Goal: Task Accomplishment & Management: Manage account settings

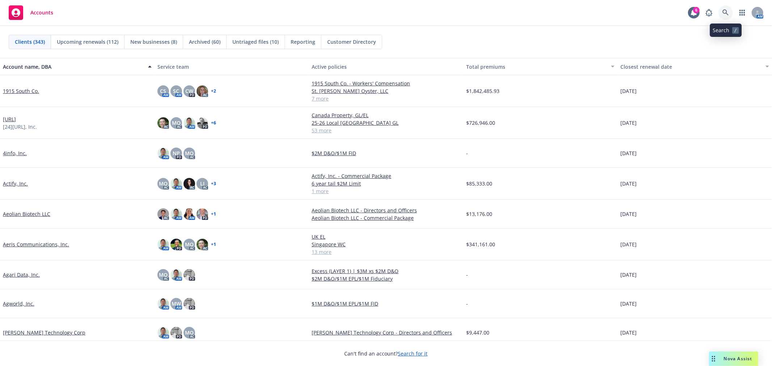
drag, startPoint x: 729, startPoint y: 14, endPoint x: 720, endPoint y: 25, distance: 14.1
click at [728, 15] on icon at bounding box center [726, 12] width 7 height 7
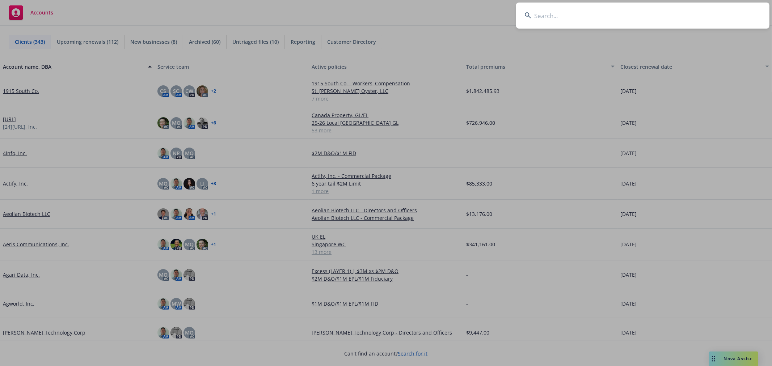
drag, startPoint x: 639, startPoint y: 19, endPoint x: 661, endPoint y: 18, distance: 21.4
click at [639, 19] on input at bounding box center [642, 16] width 253 height 26
type input "booknook"
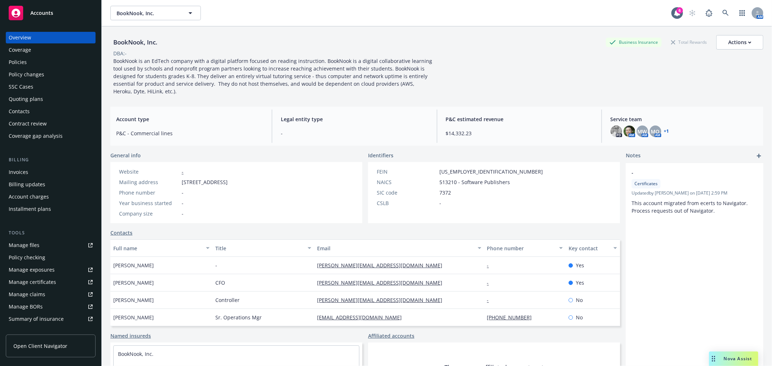
click at [37, 104] on div "Quoting plans" at bounding box center [26, 99] width 34 height 12
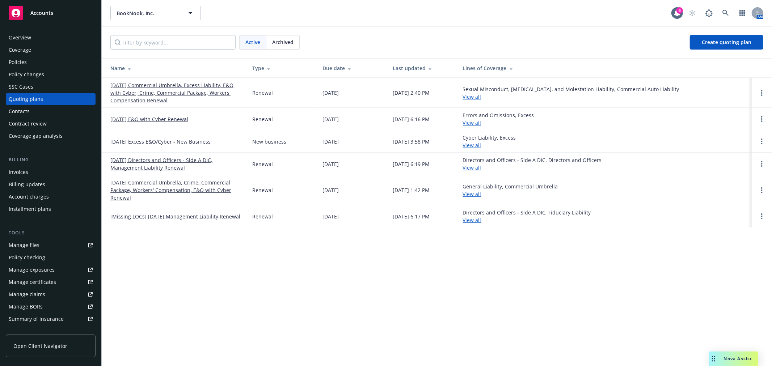
click at [146, 164] on link "11/01/25 Directors and Officers - Side A DIC, Management Liability Renewal" at bounding box center [175, 163] width 130 height 15
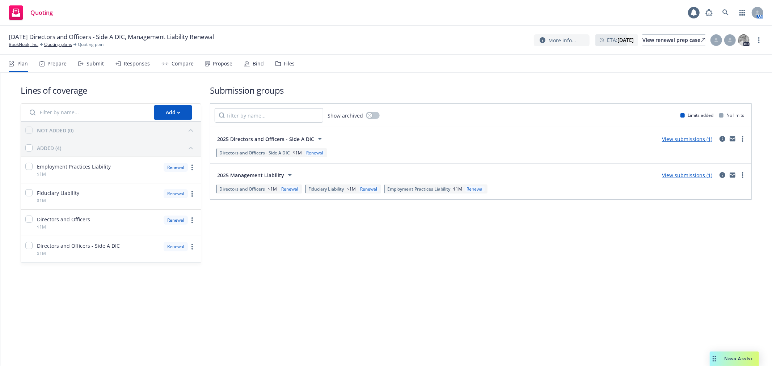
click at [284, 63] on div "Files" at bounding box center [289, 64] width 11 height 6
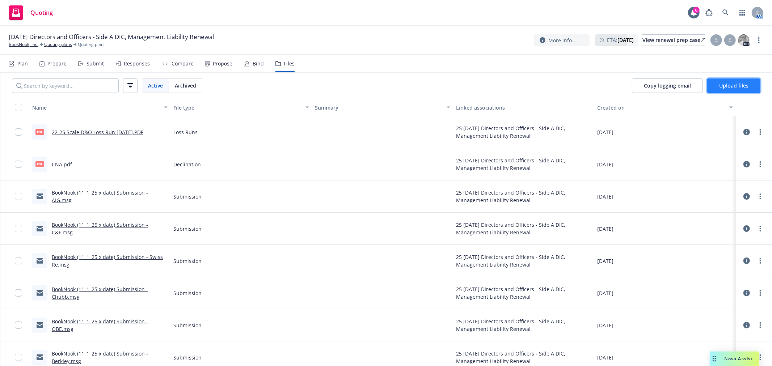
click at [737, 85] on span "Upload files" at bounding box center [733, 85] width 29 height 7
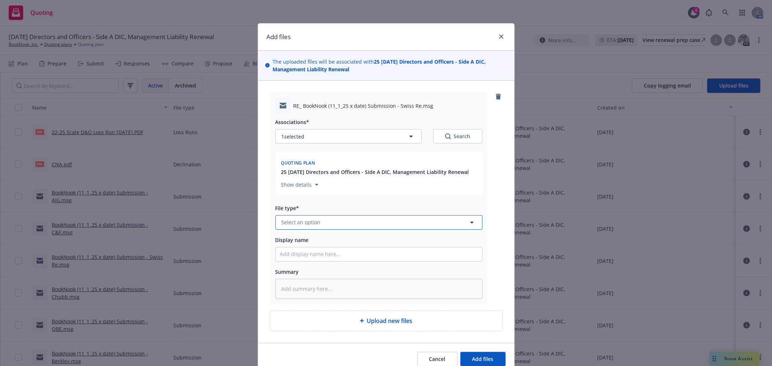
click at [357, 225] on button "Select an option" at bounding box center [378, 222] width 207 height 14
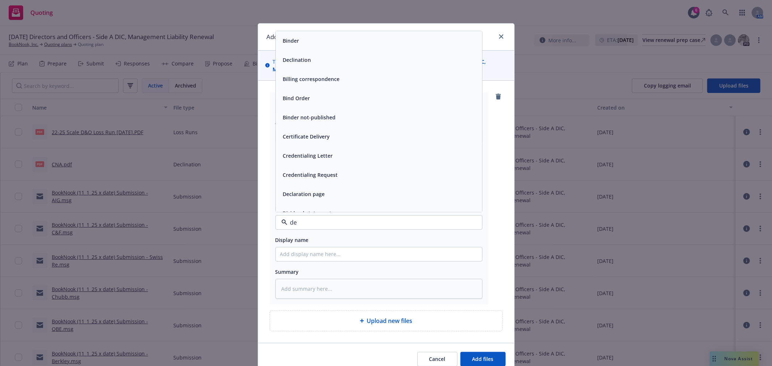
type input "dev"
type textarea "x"
type input "decl"
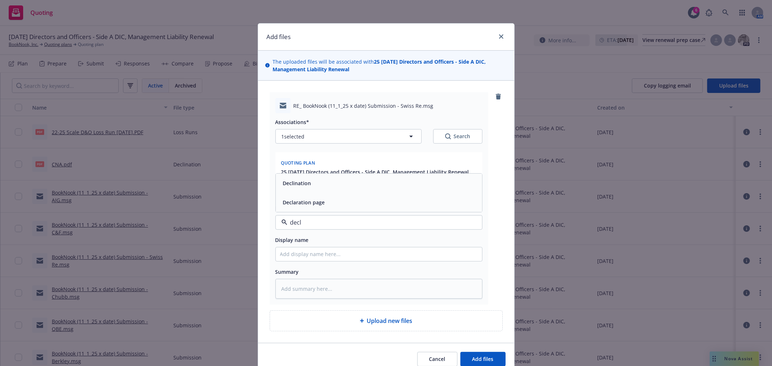
click at [283, 185] on span "Declination" at bounding box center [297, 184] width 28 height 8
click at [297, 251] on input "Display name" at bounding box center [379, 255] width 206 height 14
type textarea "x"
type input "s"
type textarea "x"
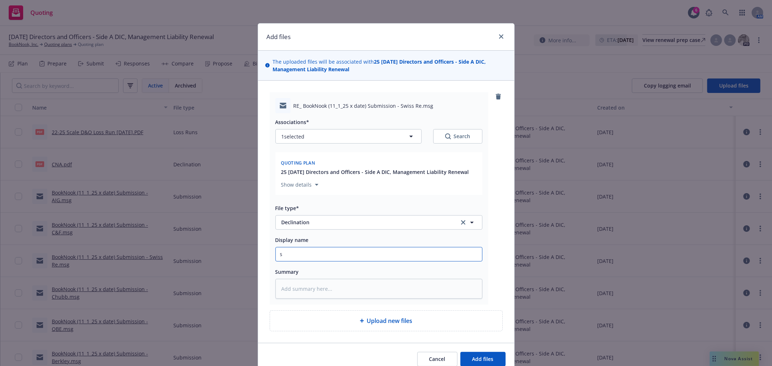
type input "sW"
type textarea "x"
type input "sWI"
type textarea "x"
type input "sWID"
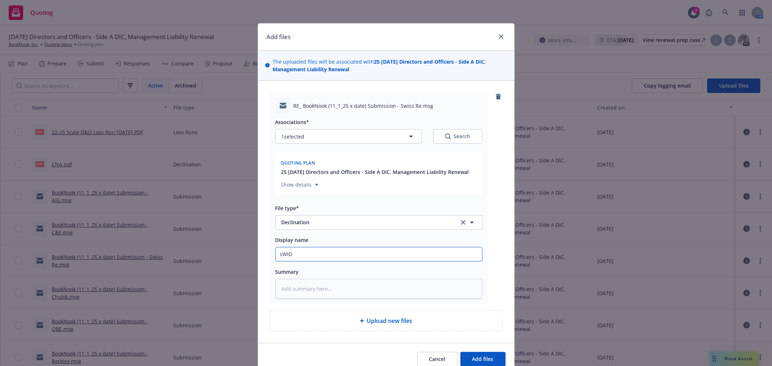
type textarea "x"
type input "sWIDD"
type textarea "x"
type input "sWIDD"
type textarea "x"
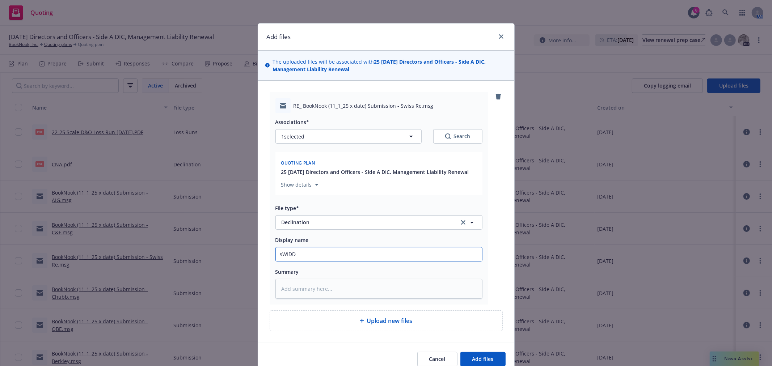
type input "sWIDD"
type textarea "x"
type input "sWID"
type textarea "x"
type input "sWI"
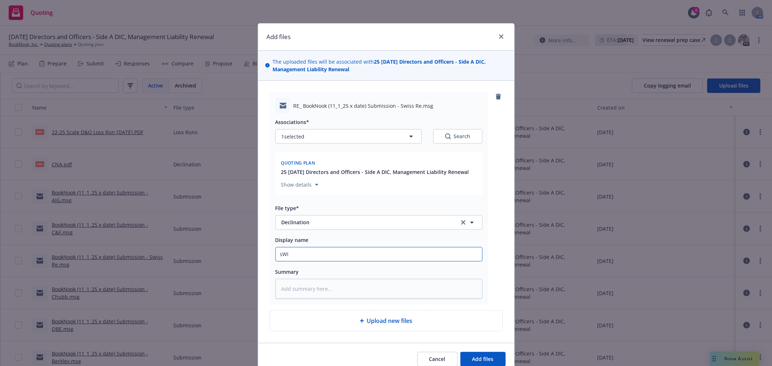
type textarea "x"
type input "sW"
type textarea "x"
type input "s"
type textarea "x"
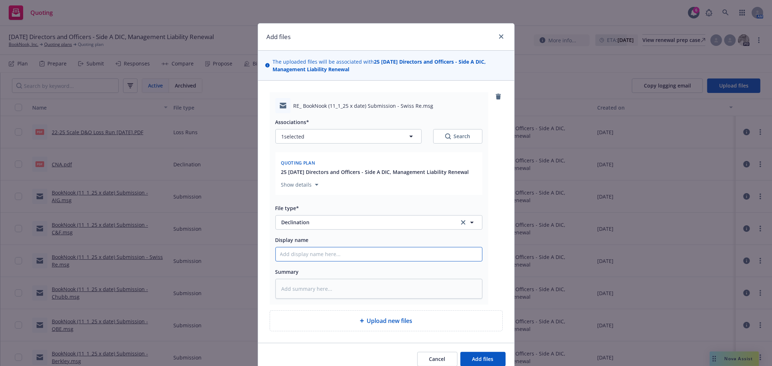
type textarea "x"
type input "Sw"
type textarea "x"
type input "Swe"
type textarea "x"
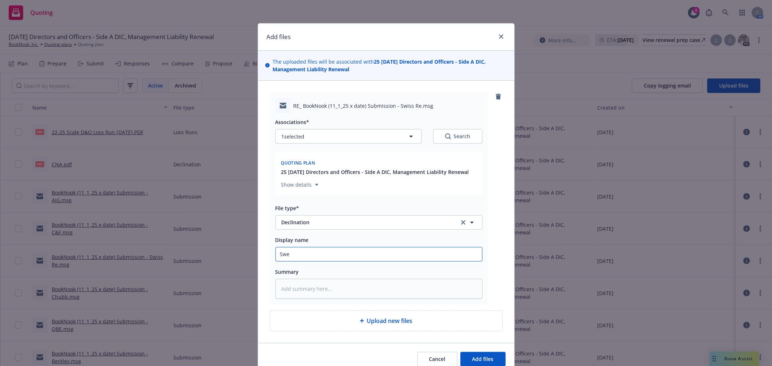
type input "Swei"
type textarea "x"
type input "Swe"
type textarea "x"
type input "Sw"
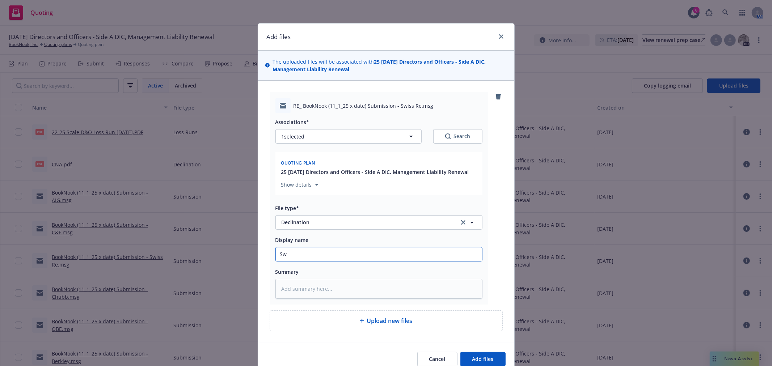
type textarea "x"
type input "Swi"
type textarea "x"
type input "Swis"
type textarea "x"
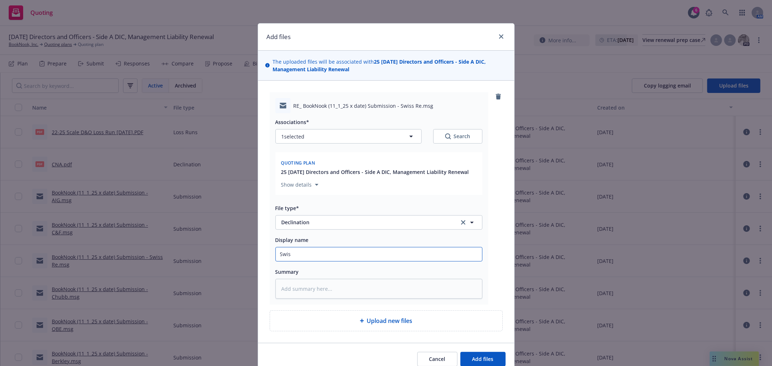
type input "Swiss"
type textarea "x"
type input "Swiss"
type textarea "x"
type input "Swiss R"
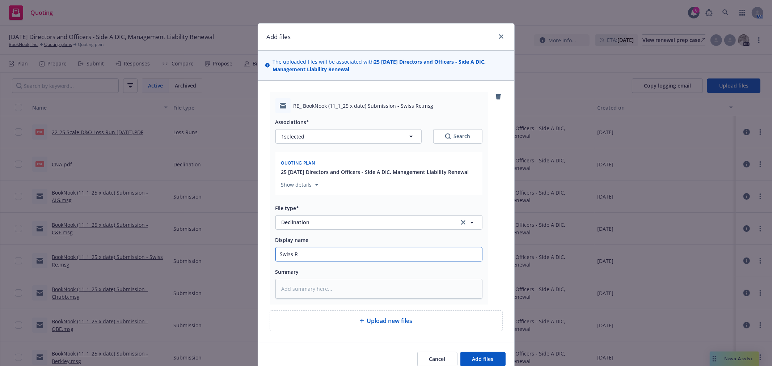
type textarea "x"
type input "Swiss Re"
click at [460, 352] on button "Add files" at bounding box center [482, 359] width 45 height 14
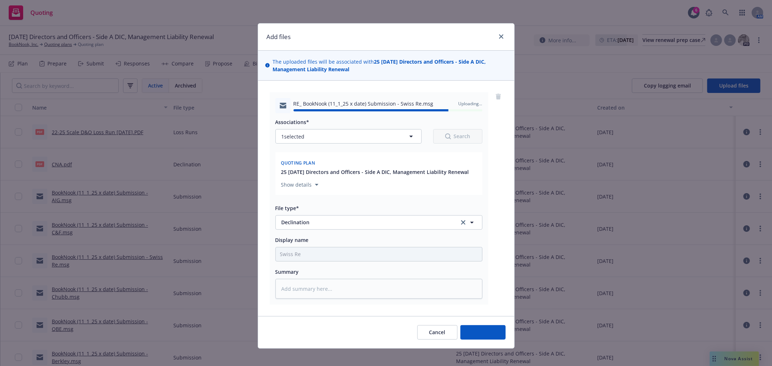
type textarea "x"
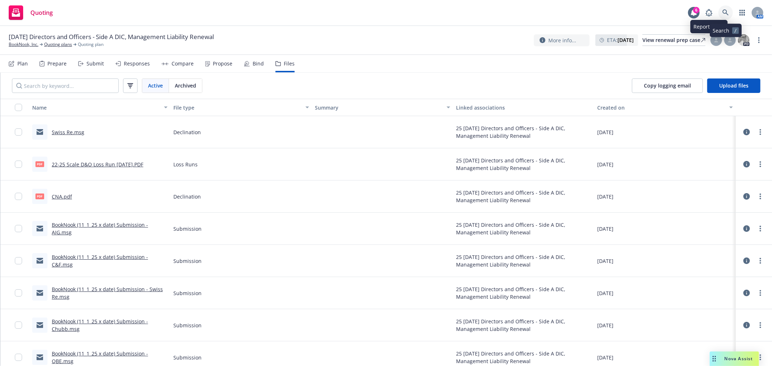
click at [725, 9] on link at bounding box center [726, 12] width 14 height 14
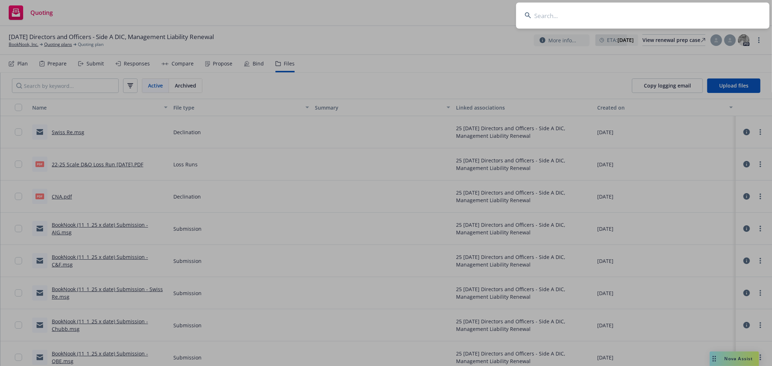
click at [552, 20] on input at bounding box center [642, 16] width 253 height 26
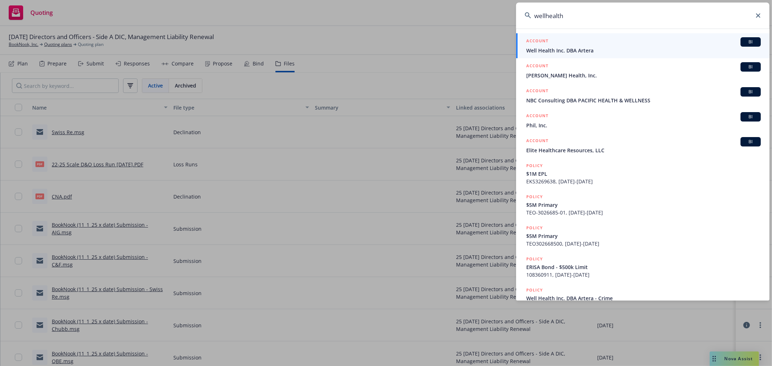
type input "well health"
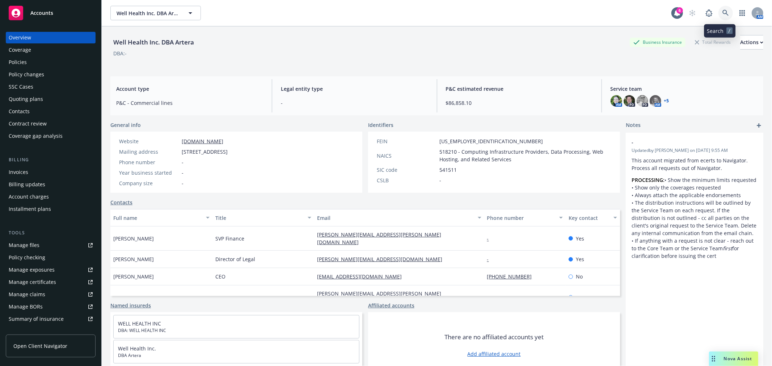
click at [723, 12] on icon at bounding box center [726, 13] width 7 height 7
click at [37, 94] on div "Quoting plans" at bounding box center [26, 99] width 34 height 12
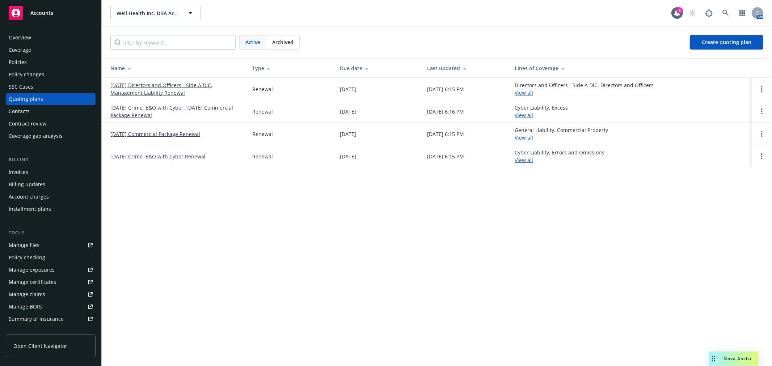
click at [150, 84] on link "[DATE] Directors and Officers - Side A DIC, Management Liability Renewal" at bounding box center [175, 88] width 130 height 15
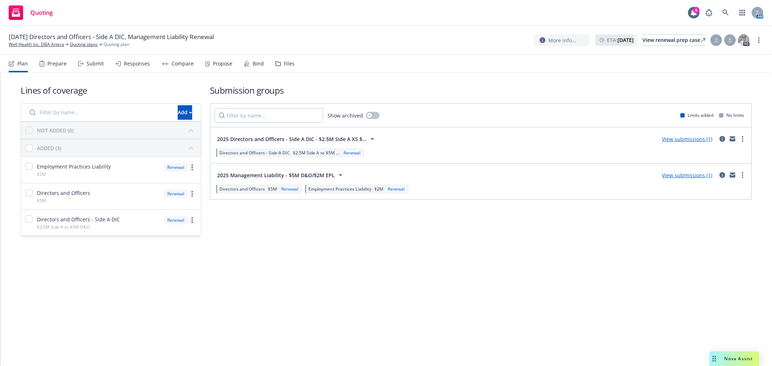
click at [289, 62] on div "Files" at bounding box center [289, 64] width 11 height 6
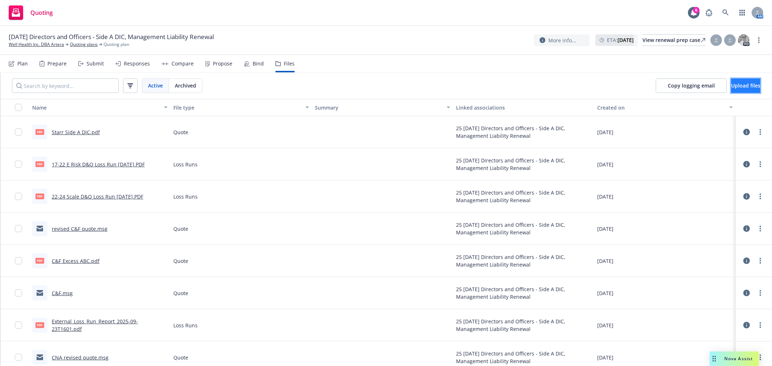
click at [731, 88] on span "Upload files" at bounding box center [745, 85] width 29 height 7
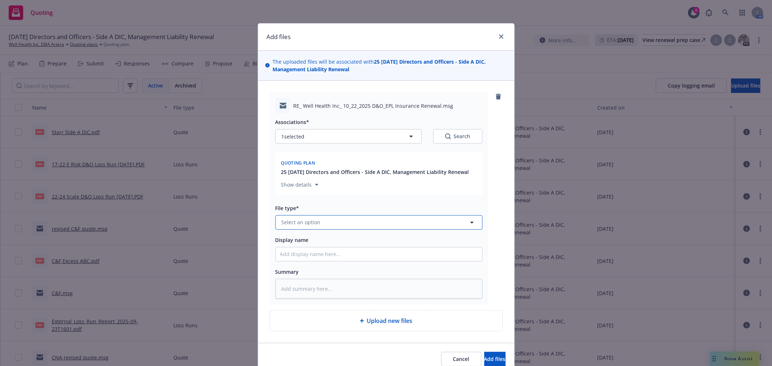
click at [363, 219] on button "Select an option" at bounding box center [378, 222] width 207 height 14
type input "decli"
click at [484, 352] on button "Add files" at bounding box center [494, 359] width 21 height 14
click at [353, 209] on div "Declination" at bounding box center [379, 202] width 206 height 19
click at [294, 254] on input "Display name" at bounding box center [379, 255] width 206 height 14
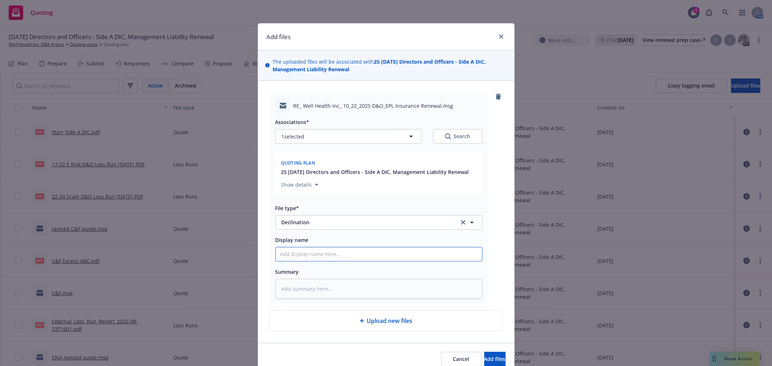
type textarea "x"
type input "S"
type textarea "x"
type input "Sw"
type textarea "x"
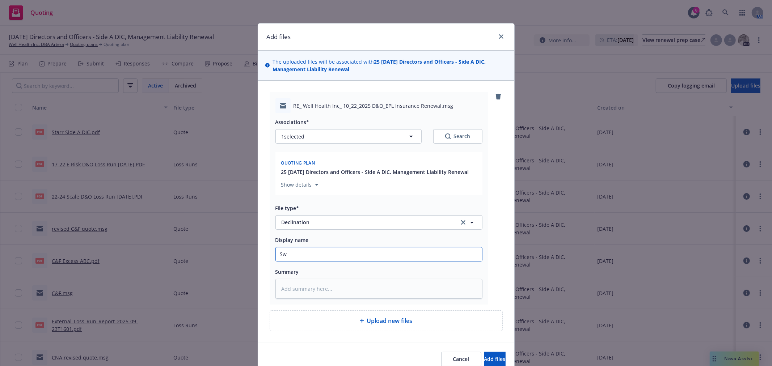
type input "Swi"
type textarea "x"
type input "Swis"
type textarea "x"
type input "Swiss"
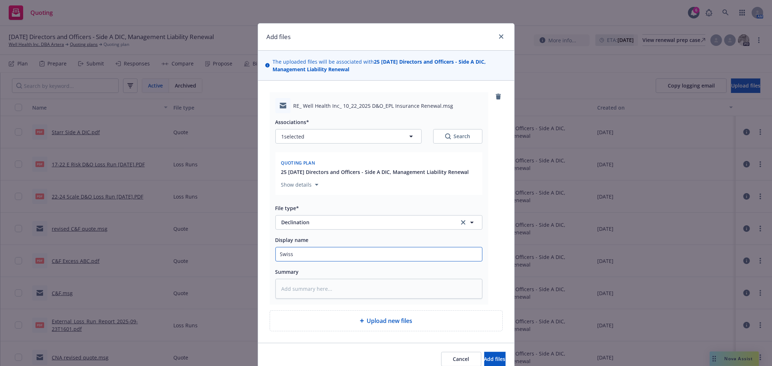
type textarea "x"
type input "Swiss"
type textarea "x"
type input "Swiss R"
type textarea "x"
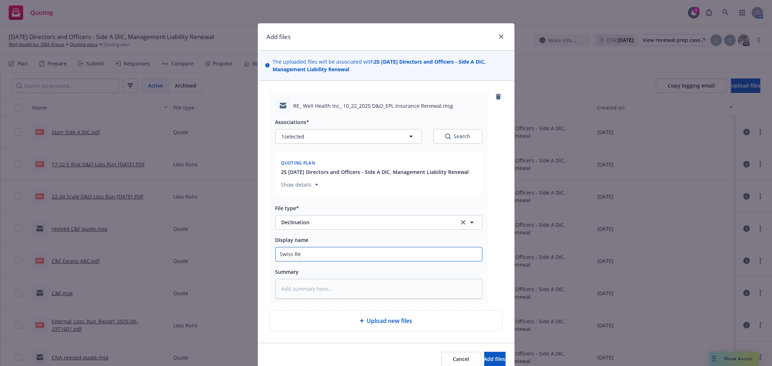
type input "Swiss Re"
click at [484, 352] on button "Add files" at bounding box center [494, 359] width 21 height 14
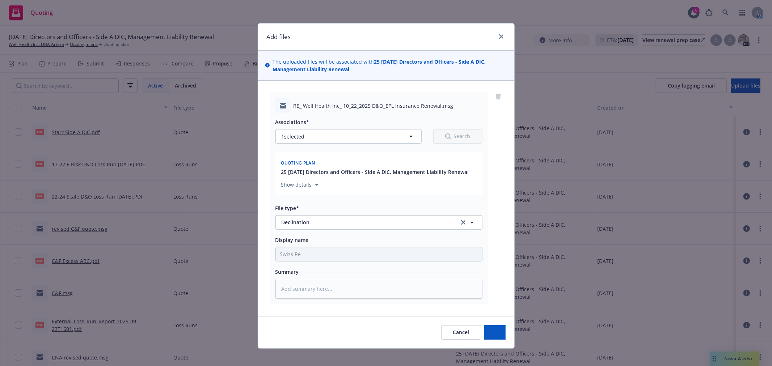
type textarea "x"
